Goal: Information Seeking & Learning: Find specific page/section

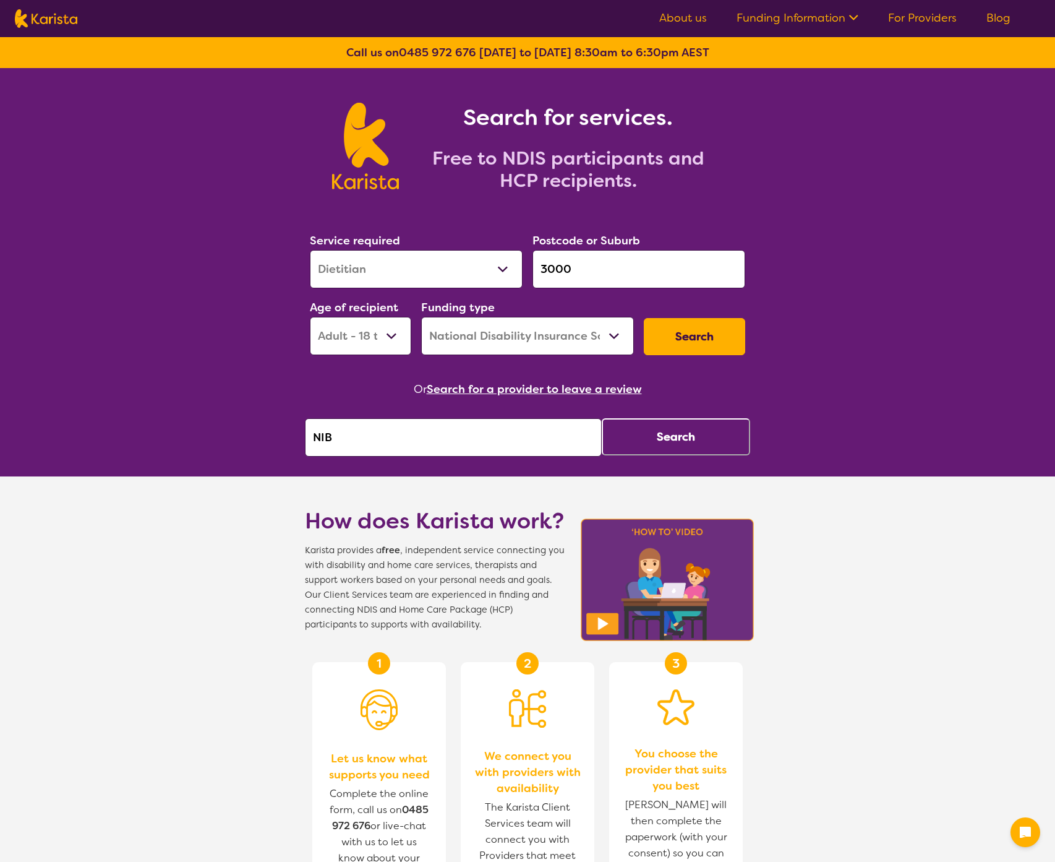
select select "Dietitian"
select select "AD"
select select "NDIS"
click at [359, 438] on input "NIB" at bounding box center [453, 437] width 297 height 38
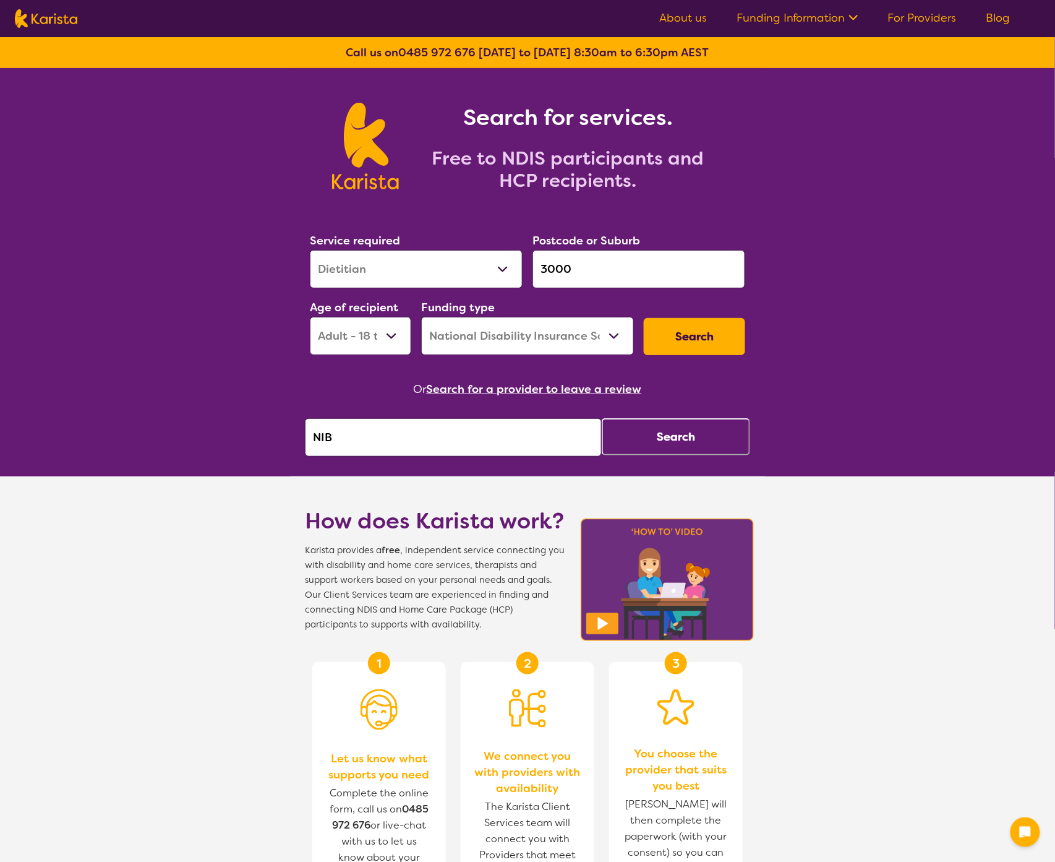
drag, startPoint x: 359, startPoint y: 438, endPoint x: 365, endPoint y: 437, distance: 6.3
click at [359, 438] on input "NIB" at bounding box center [453, 437] width 297 height 38
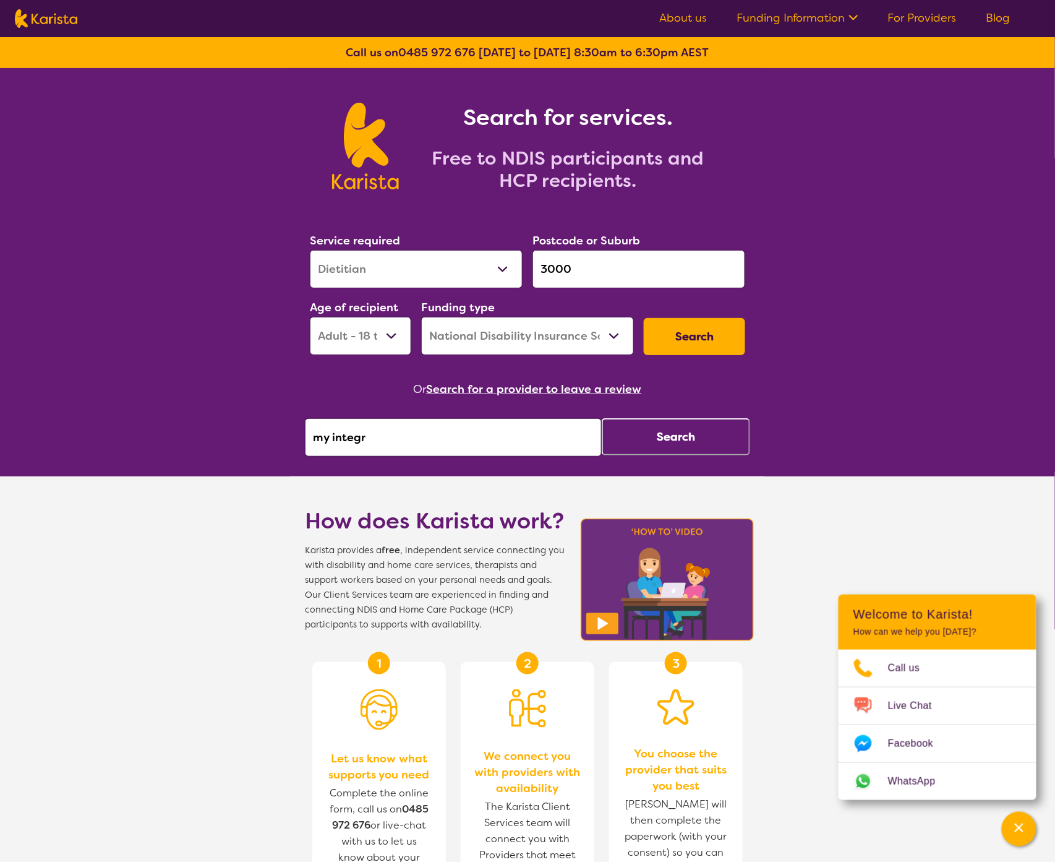
type input "my integra"
click button "Search" at bounding box center [676, 436] width 148 height 37
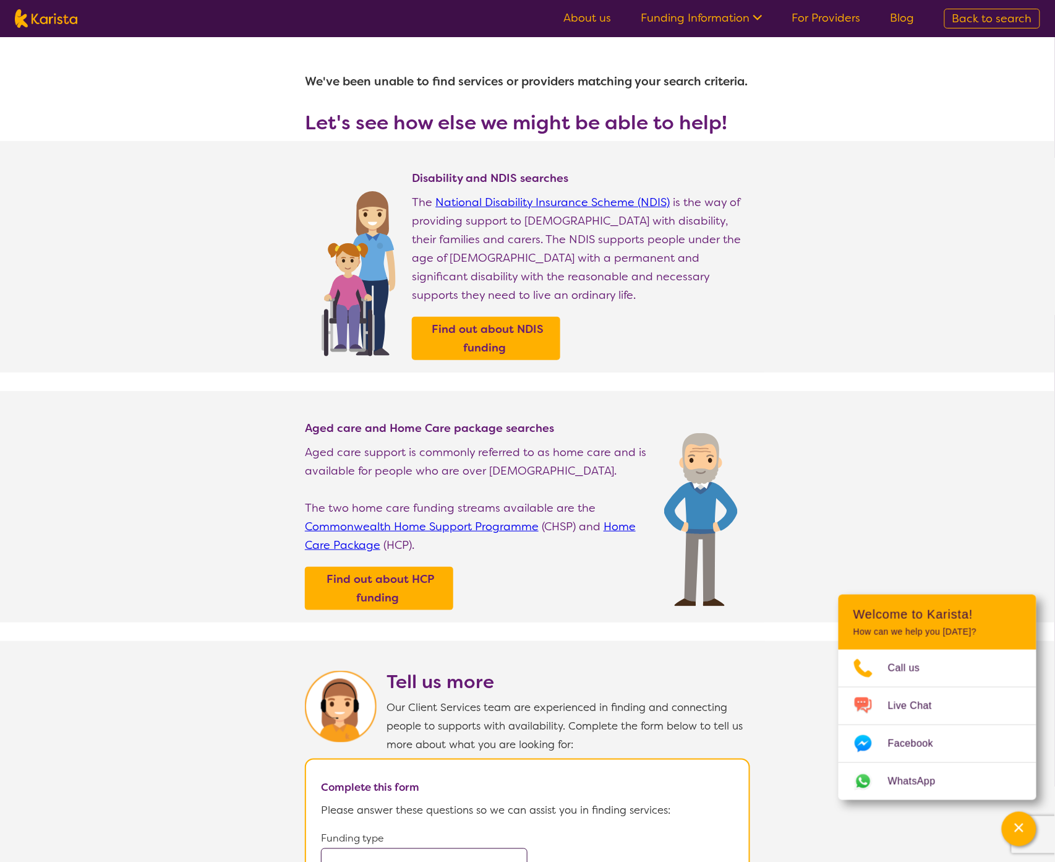
select select "Dietitian"
select select "AD"
select select "NDIS"
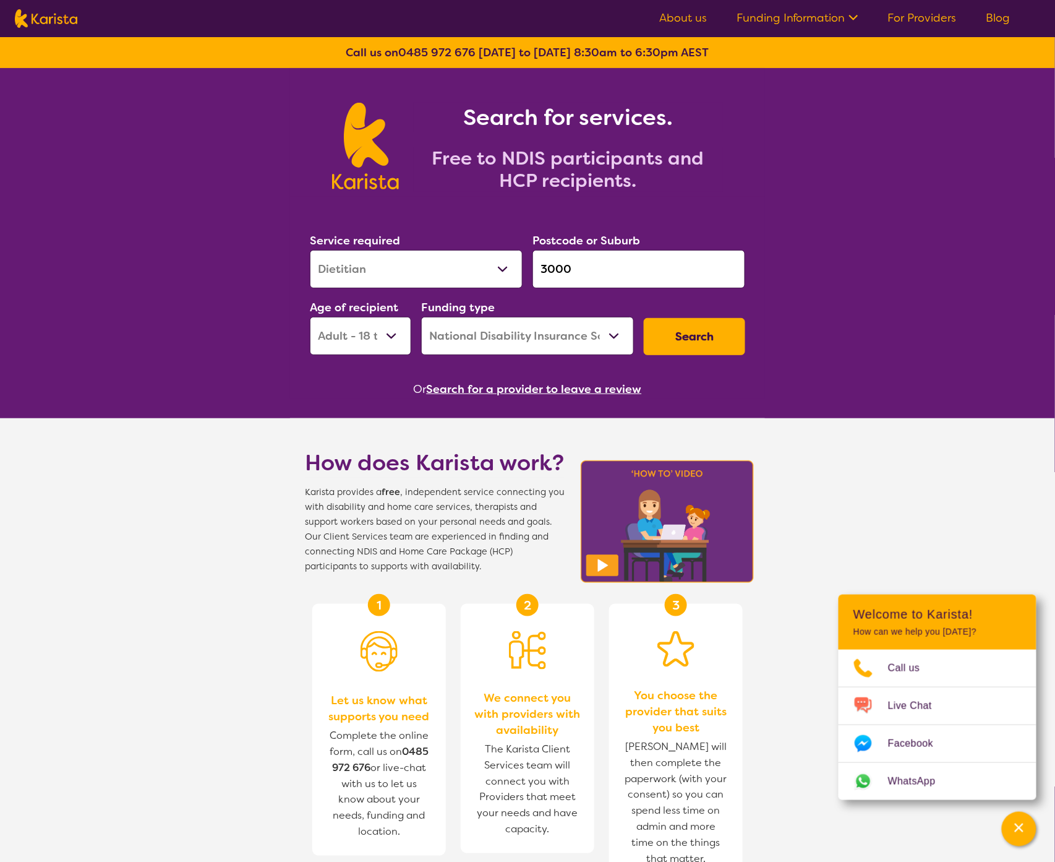
click at [464, 391] on button "Search for a provider to leave a review" at bounding box center [534, 389] width 215 height 19
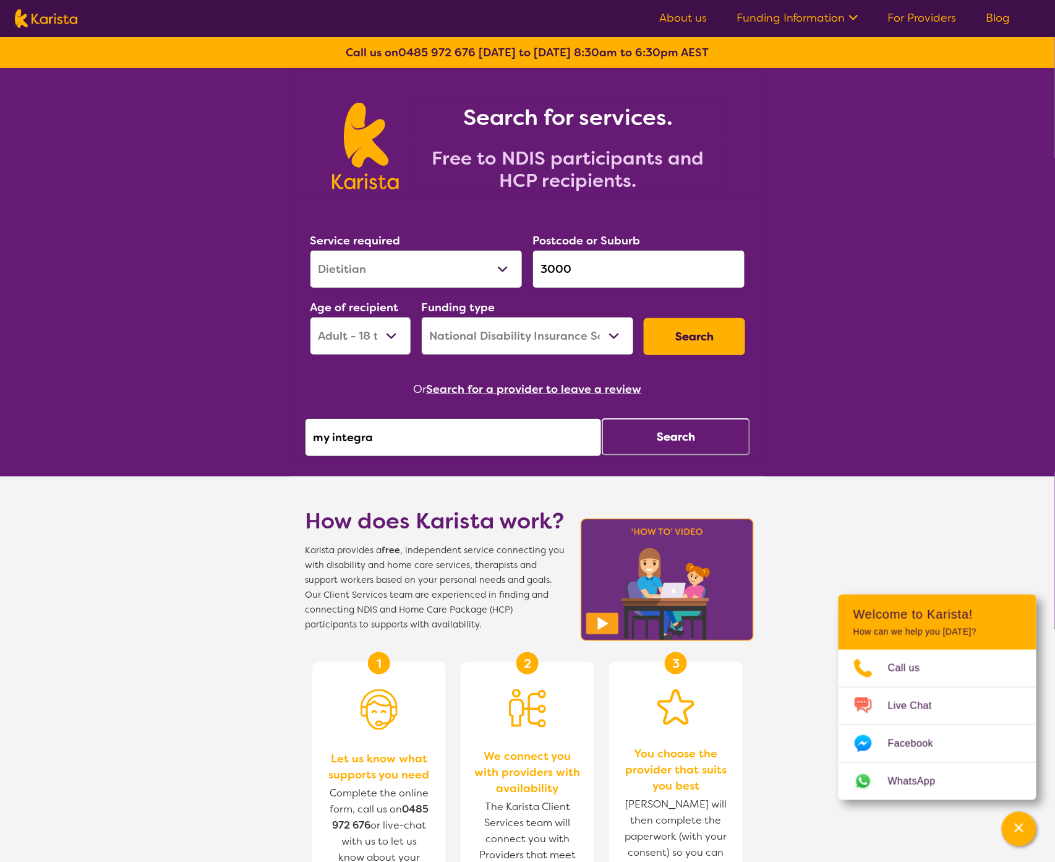
click at [328, 435] on input "my integra" at bounding box center [453, 437] width 297 height 38
type input "myintegra"
click button "Search" at bounding box center [676, 436] width 148 height 37
